Goal: Task Accomplishment & Management: Use online tool/utility

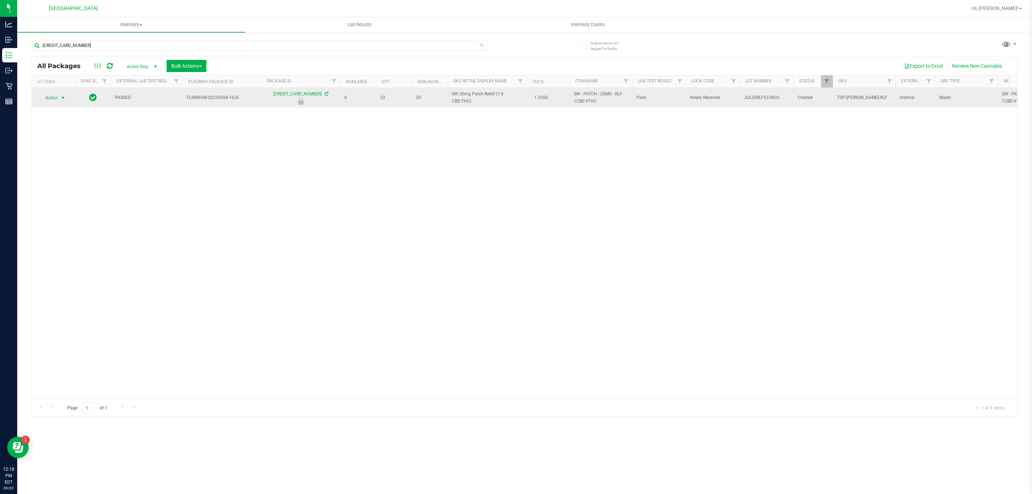
type input "[CREDIT_CARD_NUMBER]"
click at [67, 97] on span "select" at bounding box center [63, 98] width 9 height 10
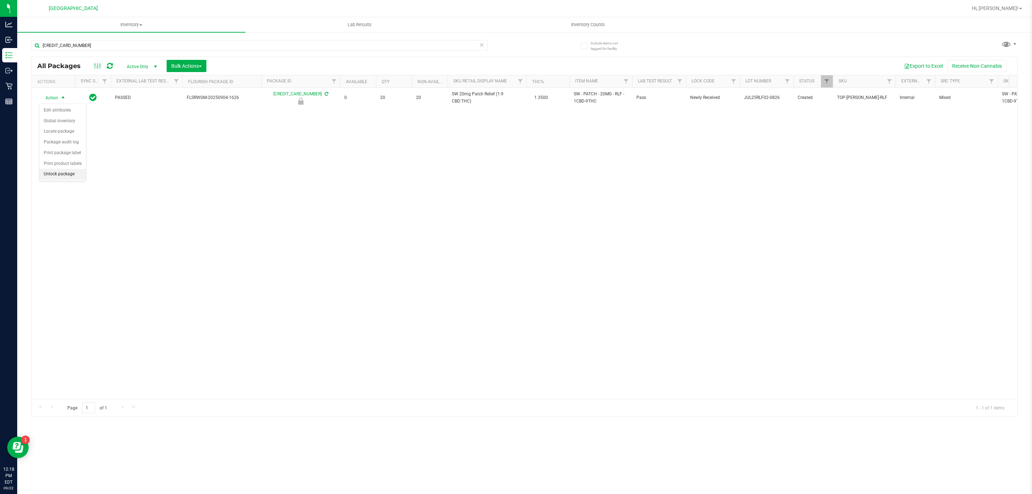
click at [74, 176] on li "Unlock package" at bounding box center [62, 174] width 47 height 11
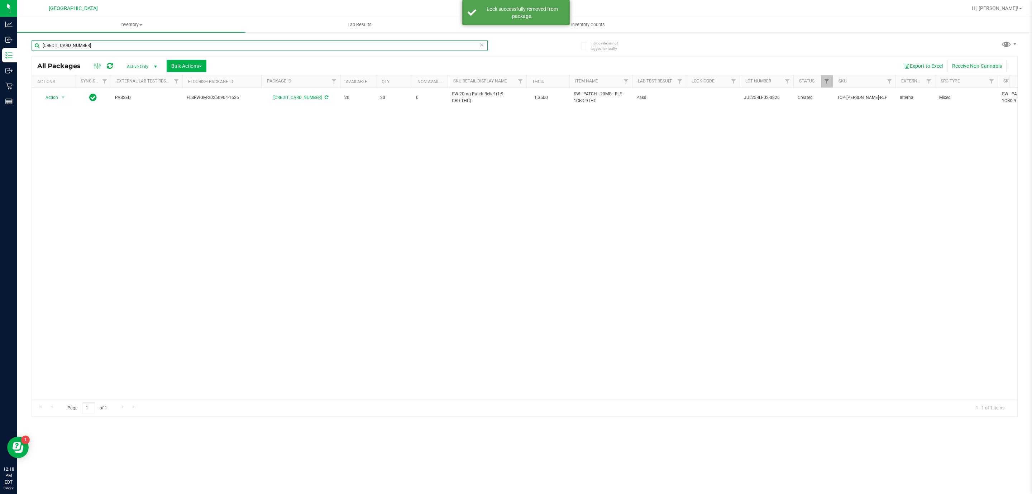
click at [115, 48] on input "[CREDIT_CARD_NUMBER]" at bounding box center [260, 45] width 456 height 11
type input "\"
